Goal: Information Seeking & Learning: Learn about a topic

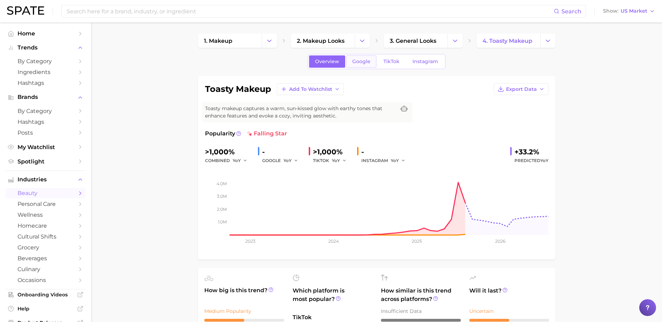
click at [360, 62] on span "Google" at bounding box center [361, 61] width 18 height 6
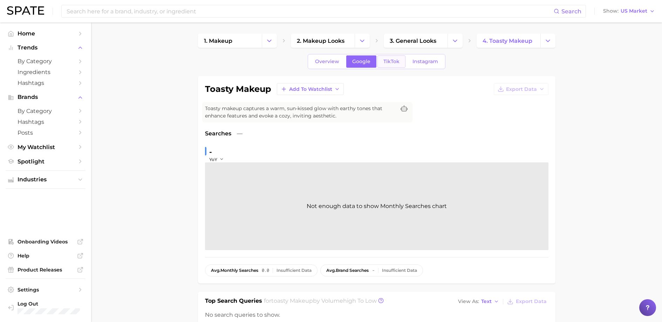
click at [396, 64] on link "TikTok" at bounding box center [391, 61] width 28 height 12
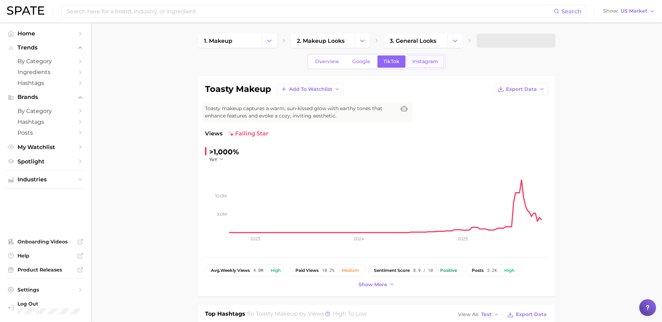
click at [429, 63] on span "Instagram" at bounding box center [425, 61] width 26 height 6
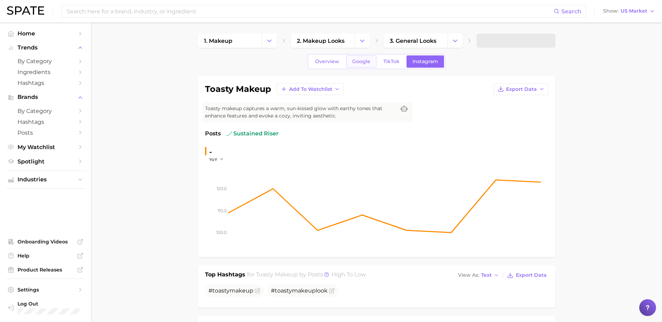
click at [366, 63] on span "Google" at bounding box center [361, 61] width 18 height 6
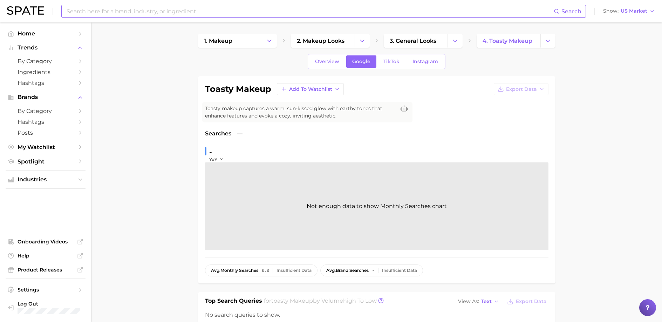
click at [156, 14] on input at bounding box center [310, 11] width 488 height 12
type input "hairspray"
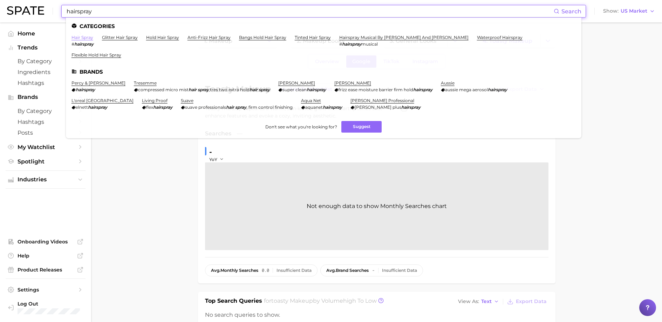
click at [81, 36] on link "hair spray" at bounding box center [82, 37] width 22 height 5
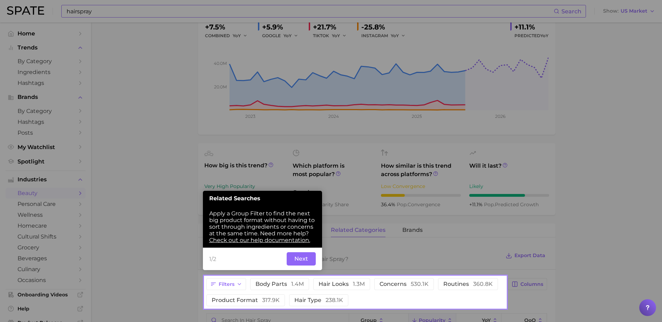
scroll to position [121, 0]
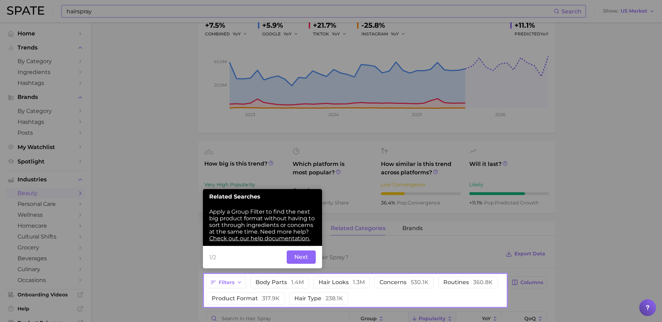
click at [304, 261] on button "Next" at bounding box center [301, 256] width 29 height 13
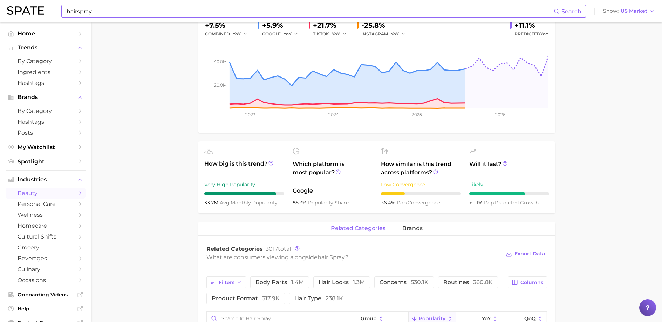
scroll to position [0, 0]
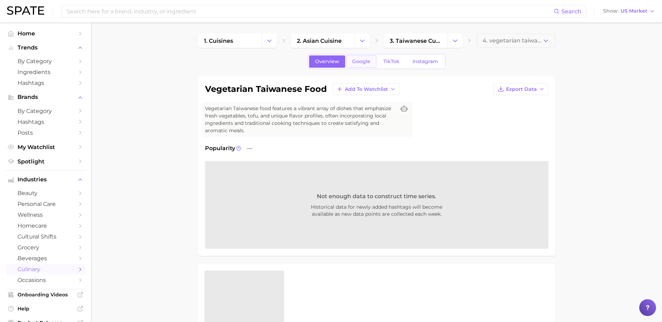
click at [350, 64] on link "Google" at bounding box center [361, 61] width 30 height 12
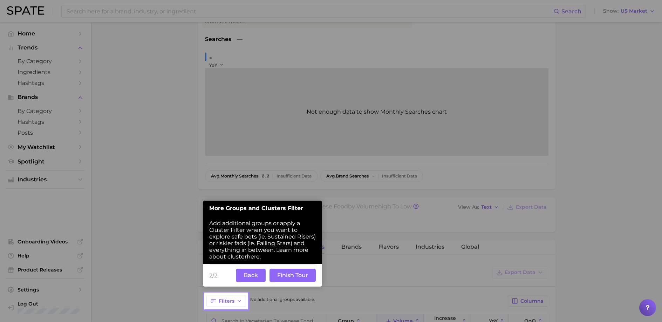
scroll to position [110, 0]
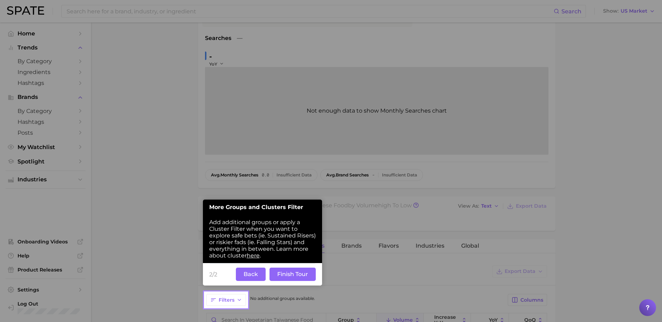
click at [292, 269] on button "Finish Tour" at bounding box center [292, 273] width 46 height 13
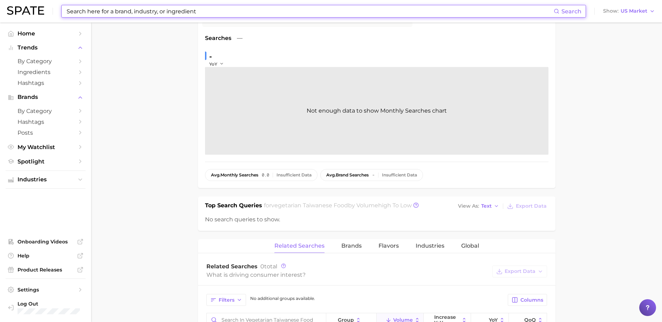
click at [211, 7] on input at bounding box center [310, 11] width 488 height 12
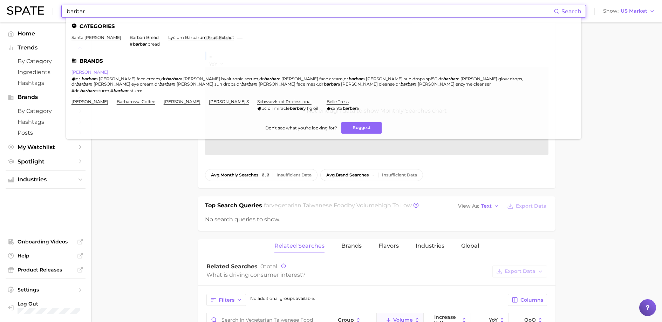
type input "barbar"
click at [102, 72] on link "dr. barbara sturm" at bounding box center [89, 71] width 37 height 5
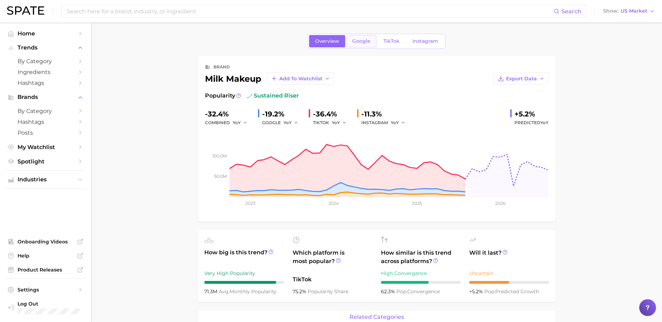
click at [362, 40] on span "Google" at bounding box center [361, 41] width 18 height 6
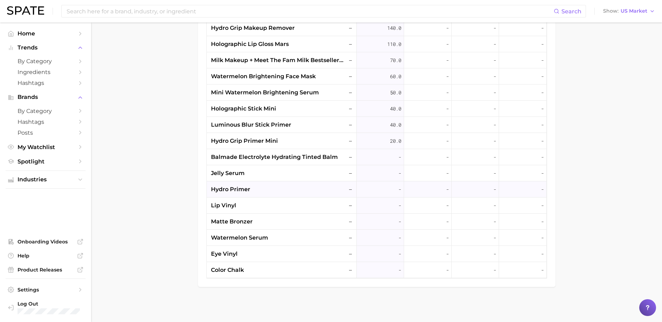
scroll to position [1075, 0]
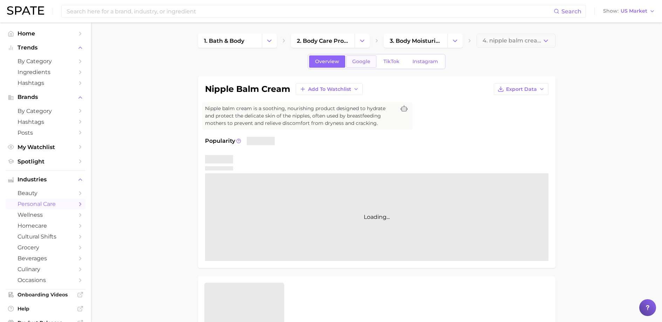
click at [363, 65] on link "Google" at bounding box center [361, 61] width 30 height 12
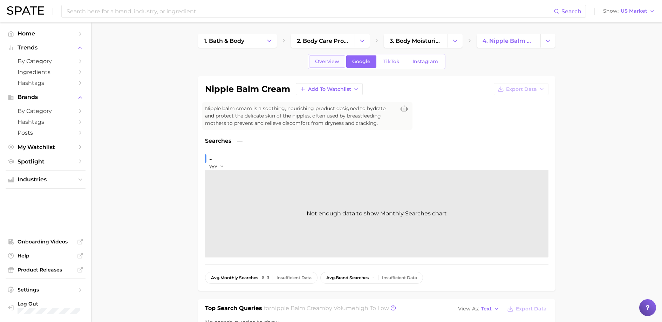
click at [324, 58] on span "Overview" at bounding box center [327, 61] width 24 height 6
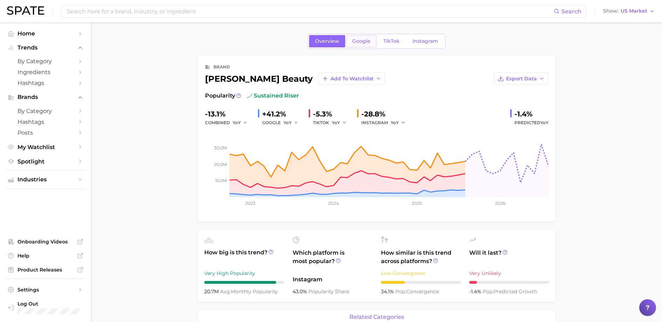
click at [363, 38] on span "Google" at bounding box center [361, 41] width 18 height 6
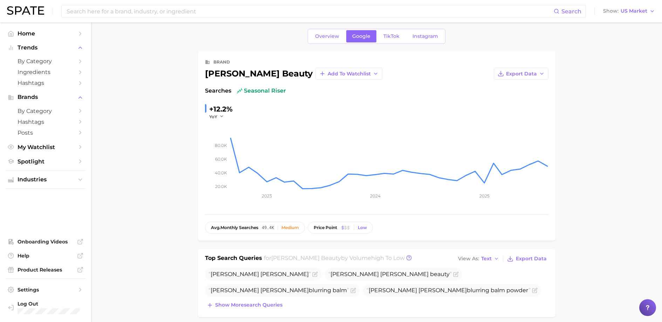
scroll to position [0, 0]
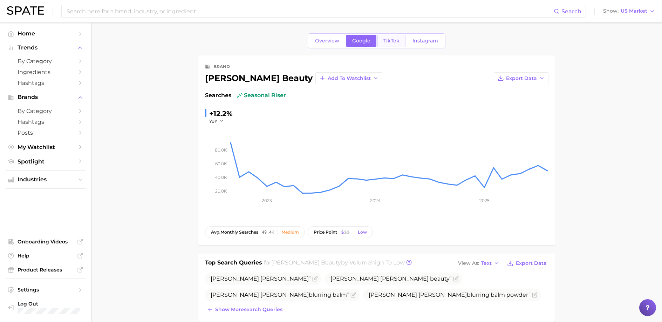
click at [391, 40] on span "TikTok" at bounding box center [391, 41] width 16 height 6
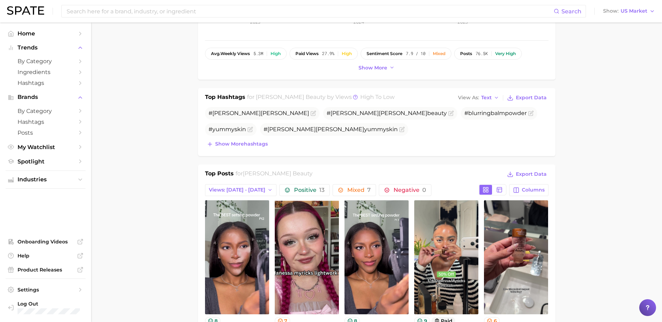
scroll to position [170, 0]
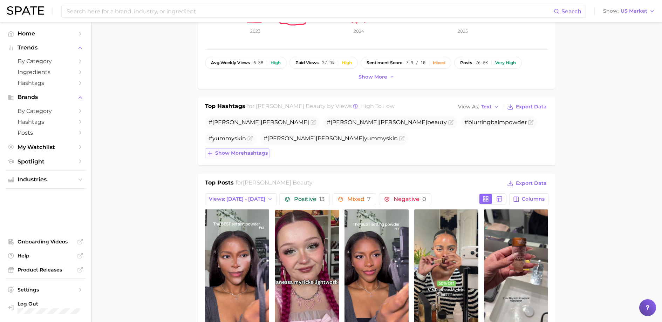
click at [233, 153] on span "Show more hashtags" at bounding box center [241, 153] width 53 height 6
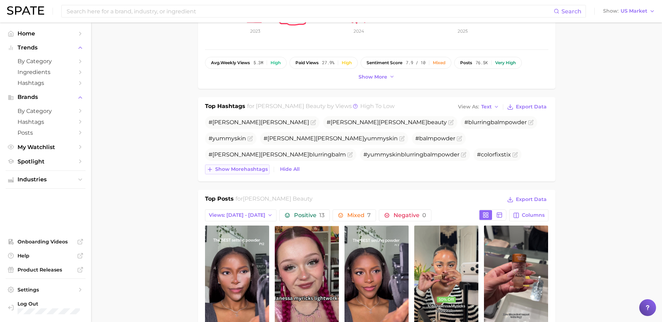
click at [235, 167] on span "Show more hashtags" at bounding box center [241, 169] width 53 height 6
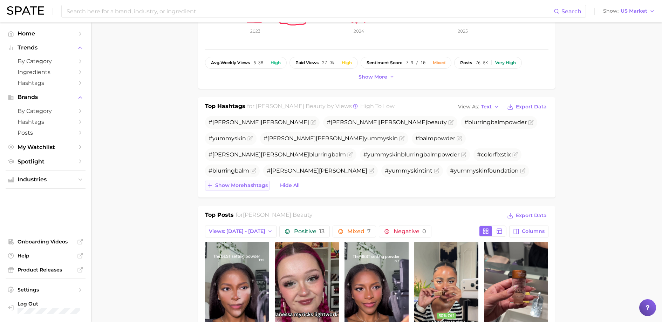
click at [246, 184] on span "Show more hashtags" at bounding box center [241, 185] width 53 height 6
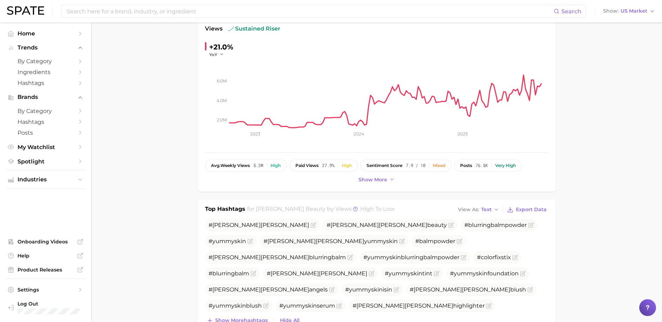
scroll to position [0, 0]
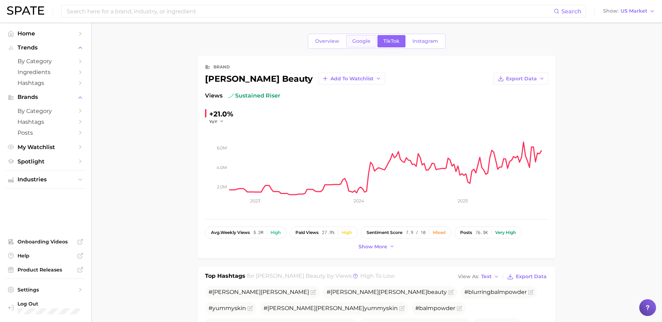
click at [370, 39] on link "Google" at bounding box center [361, 41] width 30 height 12
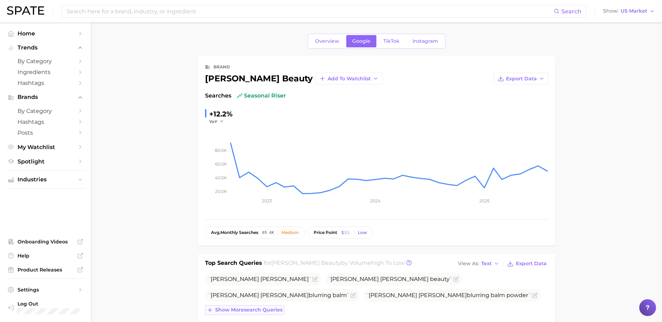
click at [239, 309] on span "Show more search queries" at bounding box center [248, 310] width 67 height 6
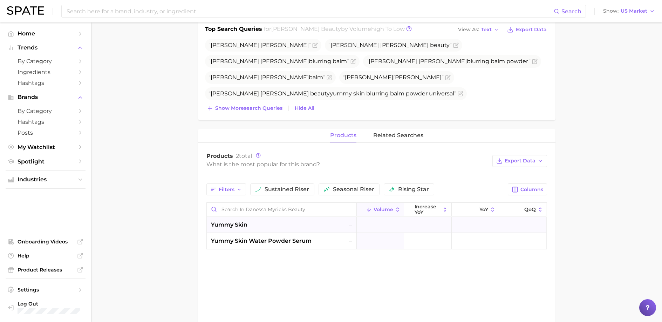
scroll to position [220, 0]
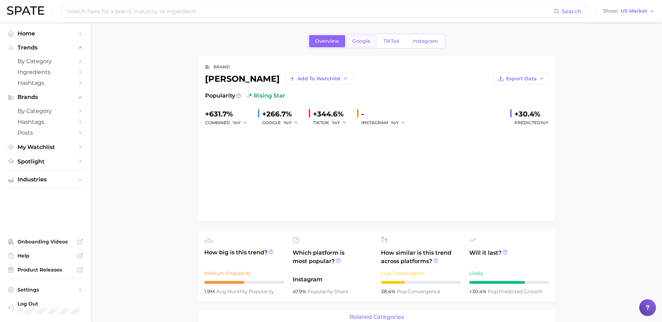
click at [359, 40] on span "Google" at bounding box center [361, 41] width 18 height 6
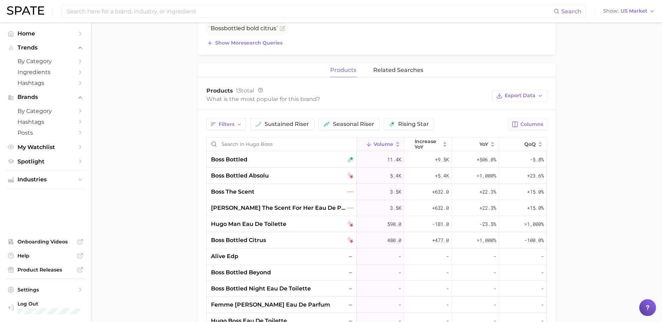
scroll to position [271, 0]
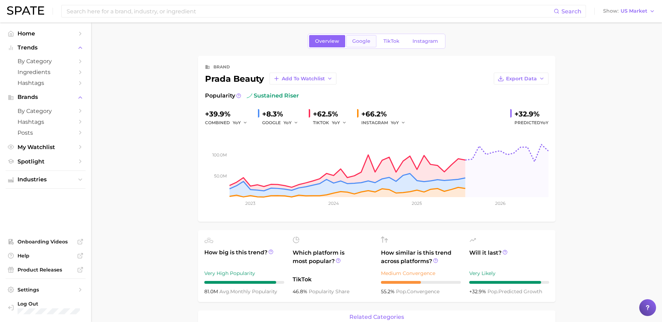
click at [362, 40] on span "Google" at bounding box center [361, 41] width 18 height 6
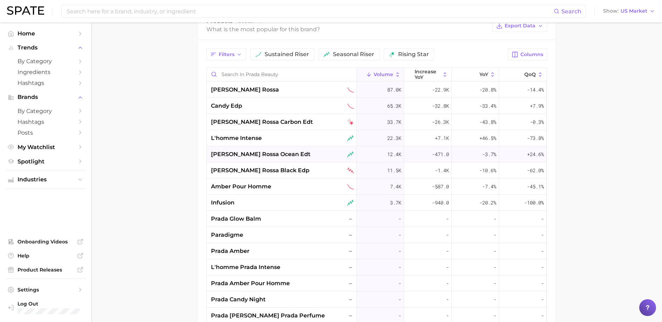
scroll to position [325, 0]
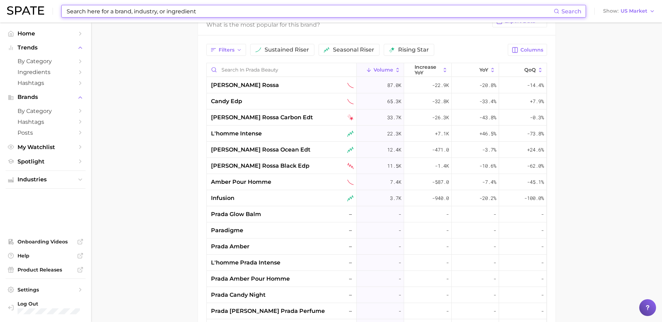
click at [147, 8] on input at bounding box center [310, 11] width 488 height 12
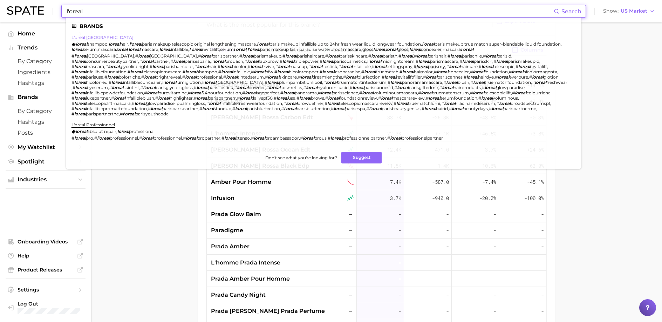
type input "l'oreal"
click at [88, 38] on link "l'oreal paris" at bounding box center [102, 37] width 62 height 5
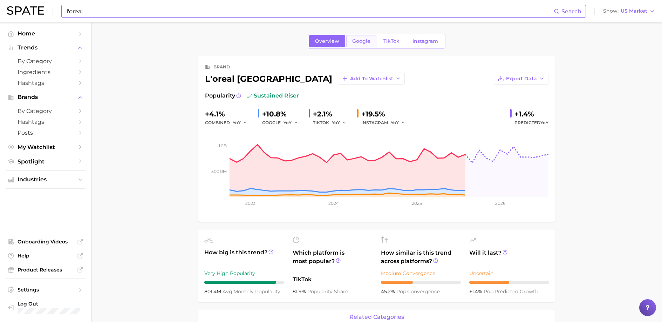
click at [357, 39] on span "Google" at bounding box center [361, 41] width 18 height 6
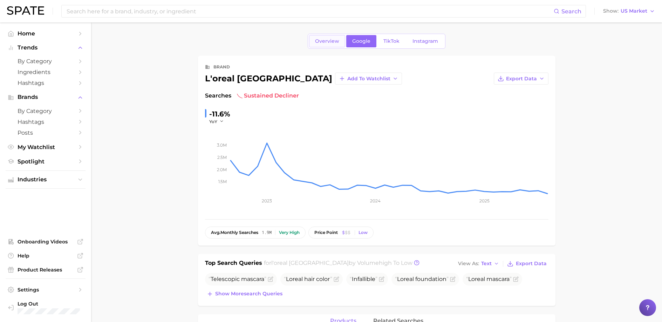
click at [322, 36] on link "Overview" at bounding box center [327, 41] width 36 height 12
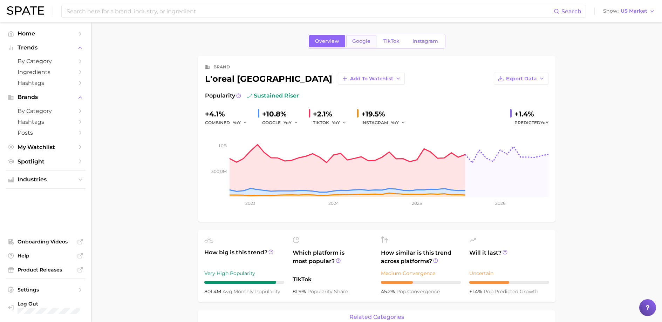
click at [365, 44] on span "Google" at bounding box center [361, 41] width 18 height 6
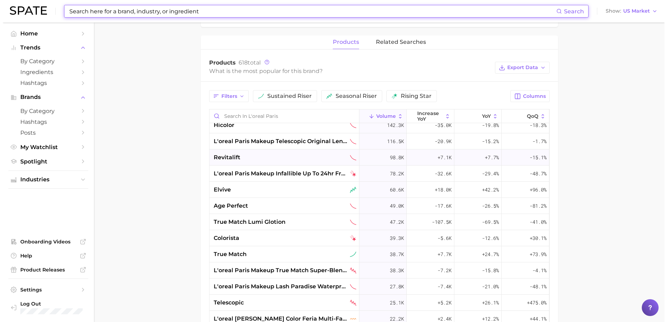
scroll to position [27, 0]
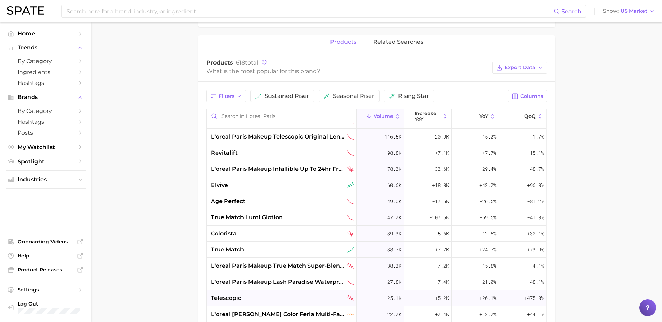
click at [242, 299] on div "telescopic" at bounding box center [282, 298] width 143 height 8
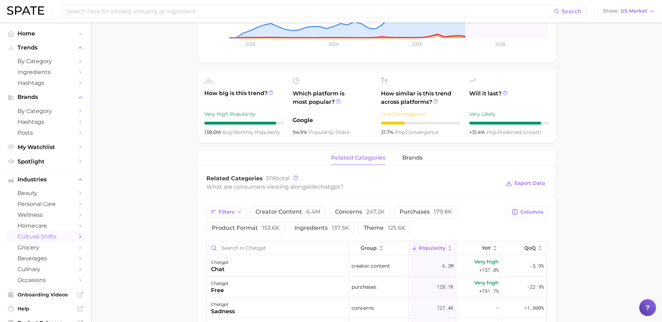
scroll to position [72, 0]
